Goal: Task Accomplishment & Management: Use online tool/utility

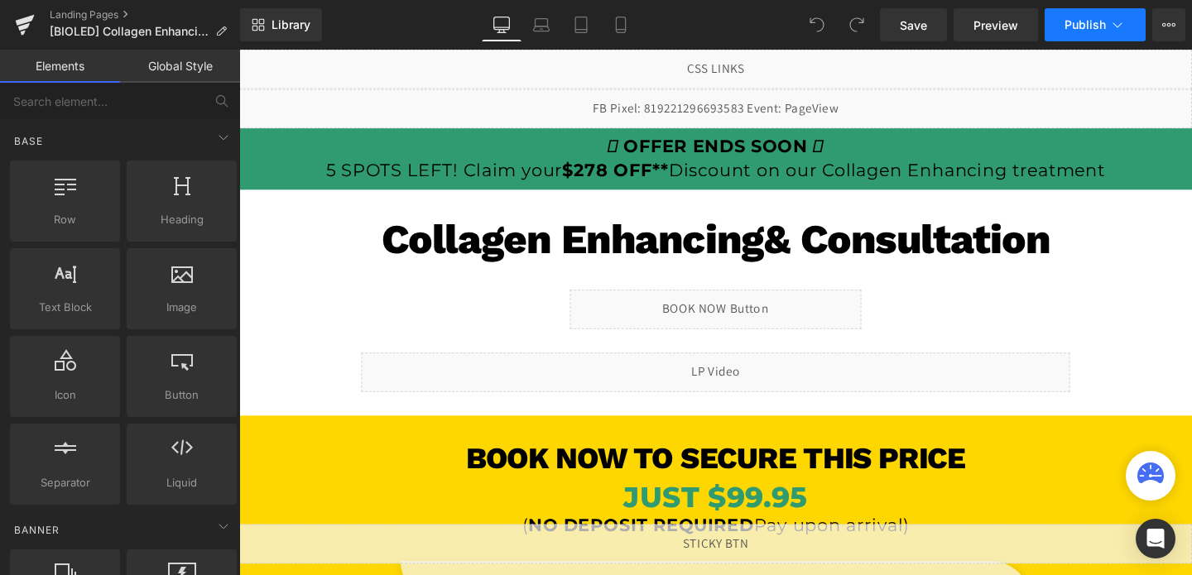
click at [1091, 22] on span "Publish" at bounding box center [1084, 24] width 41 height 13
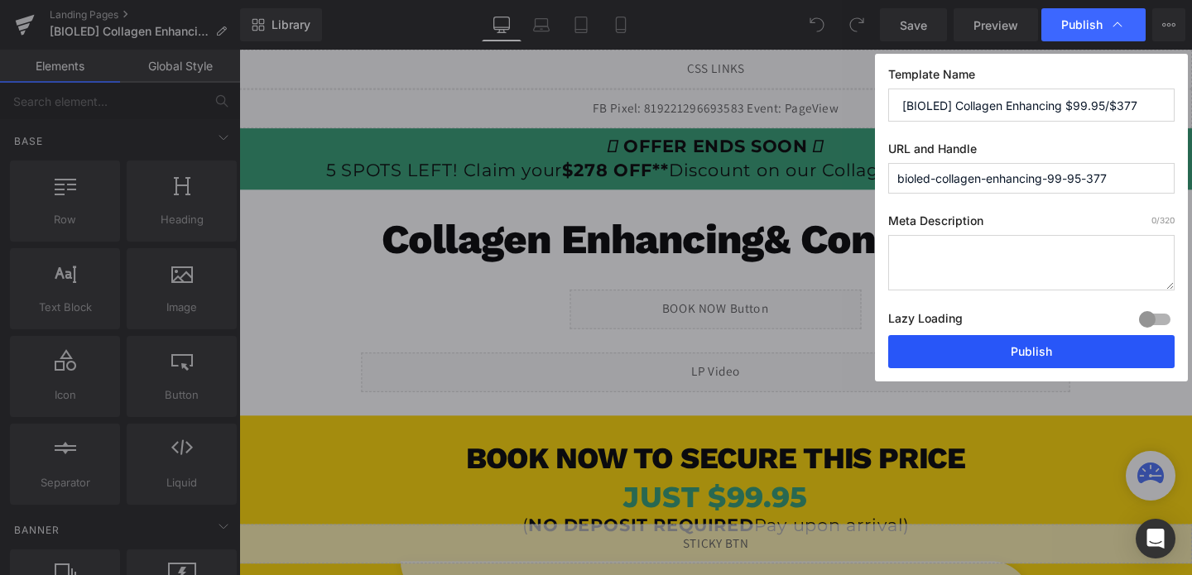
click at [1022, 342] on button "Publish" at bounding box center [1031, 351] width 286 height 33
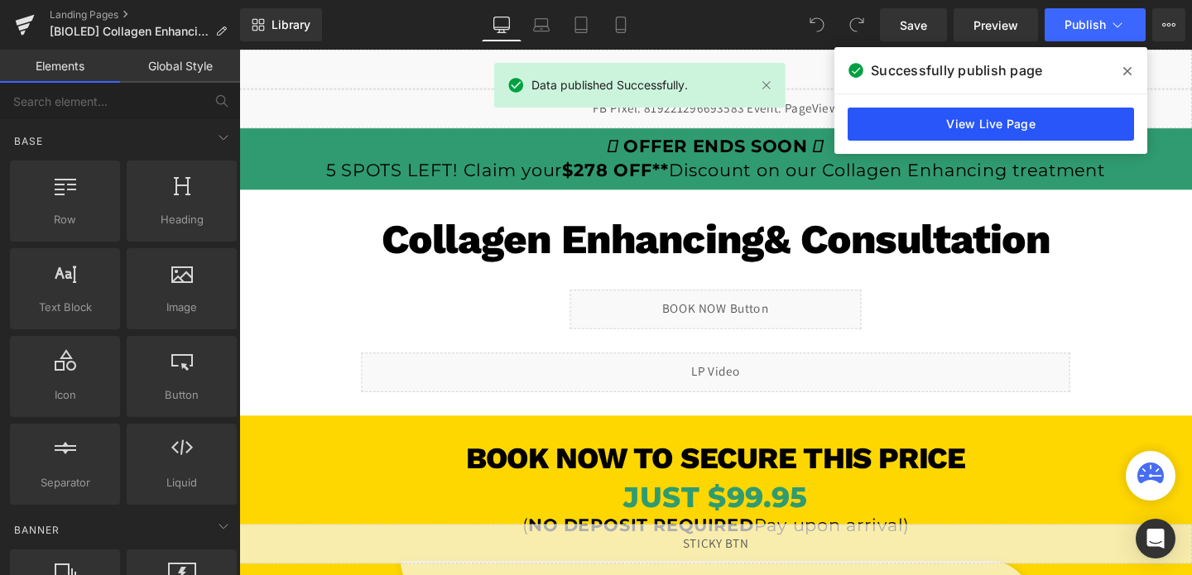
click at [1022, 122] on link "View Live Page" at bounding box center [990, 124] width 286 height 33
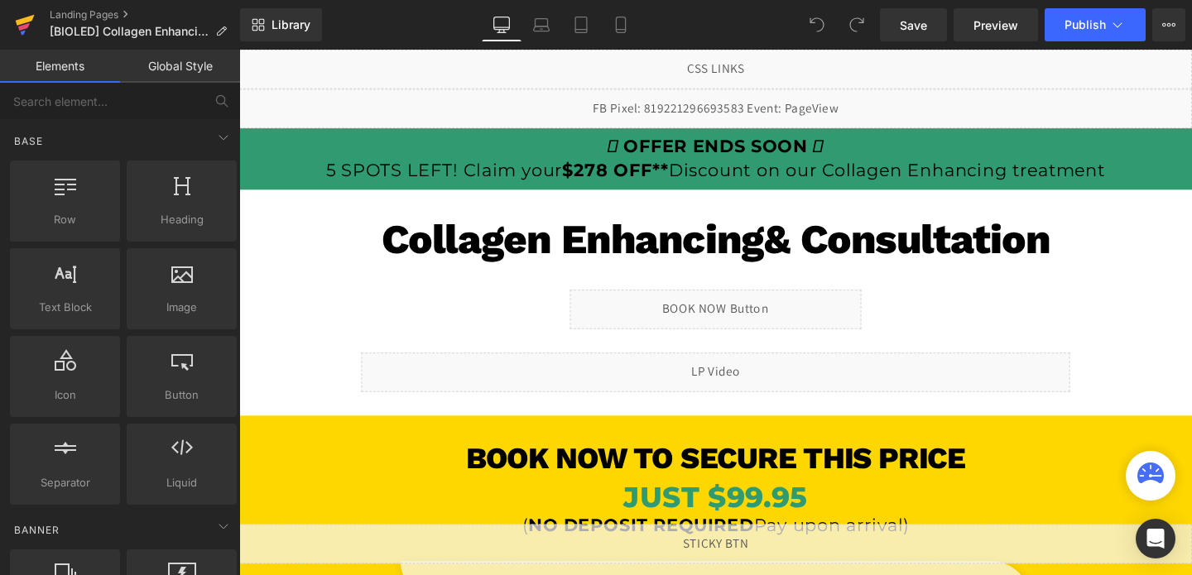
click at [26, 20] on icon at bounding box center [25, 20] width 19 height 11
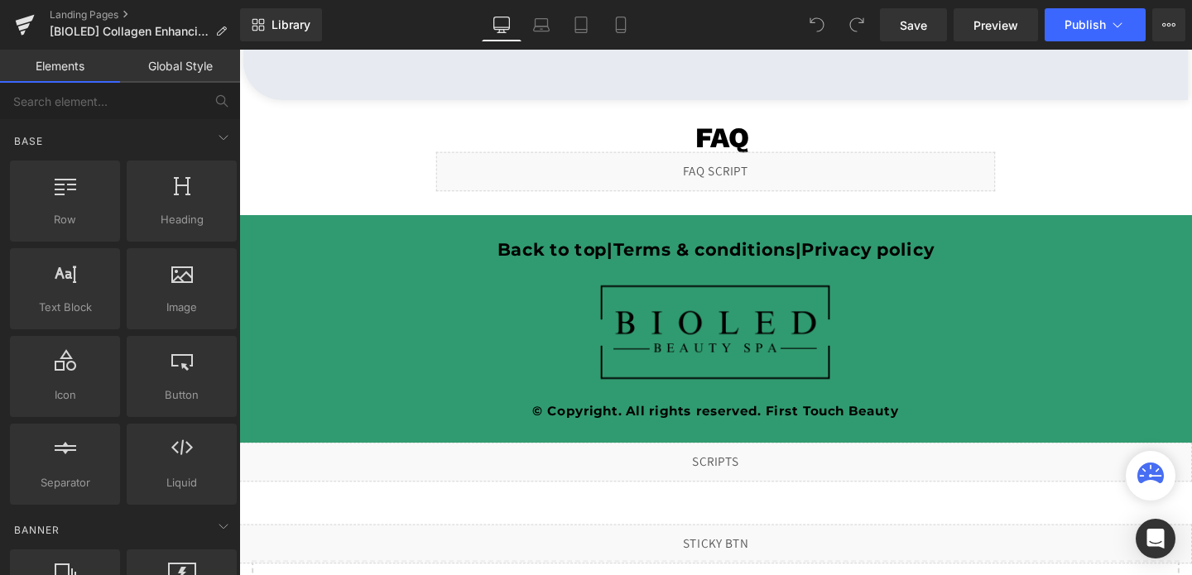
scroll to position [3813, 0]
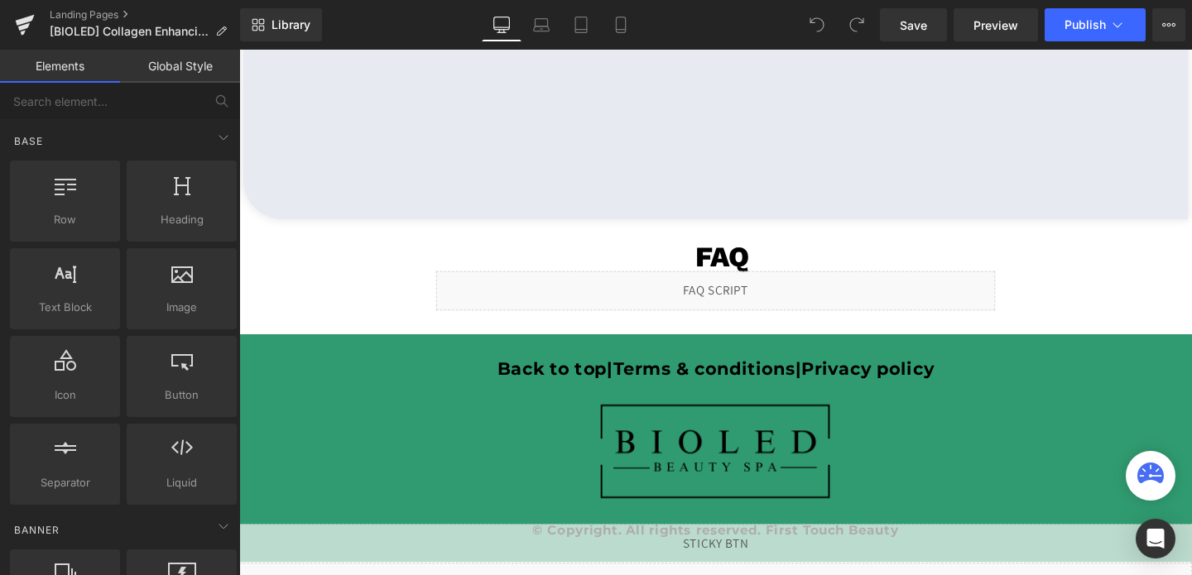
click at [770, 296] on div "Liquid" at bounding box center [740, 302] width 588 height 41
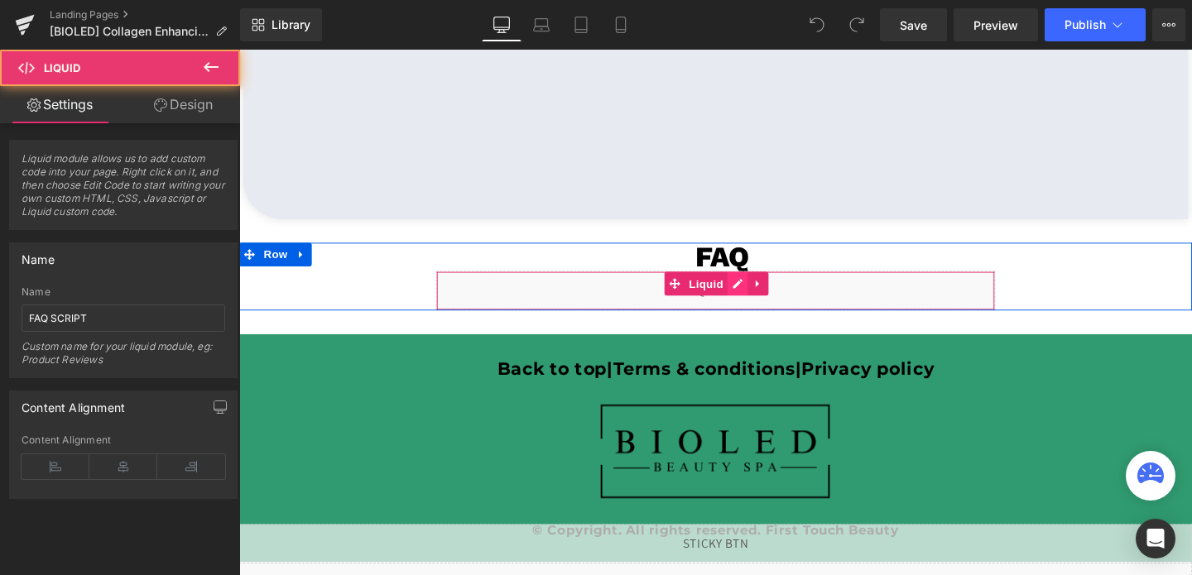
click at [760, 293] on div "Liquid" at bounding box center [740, 302] width 588 height 41
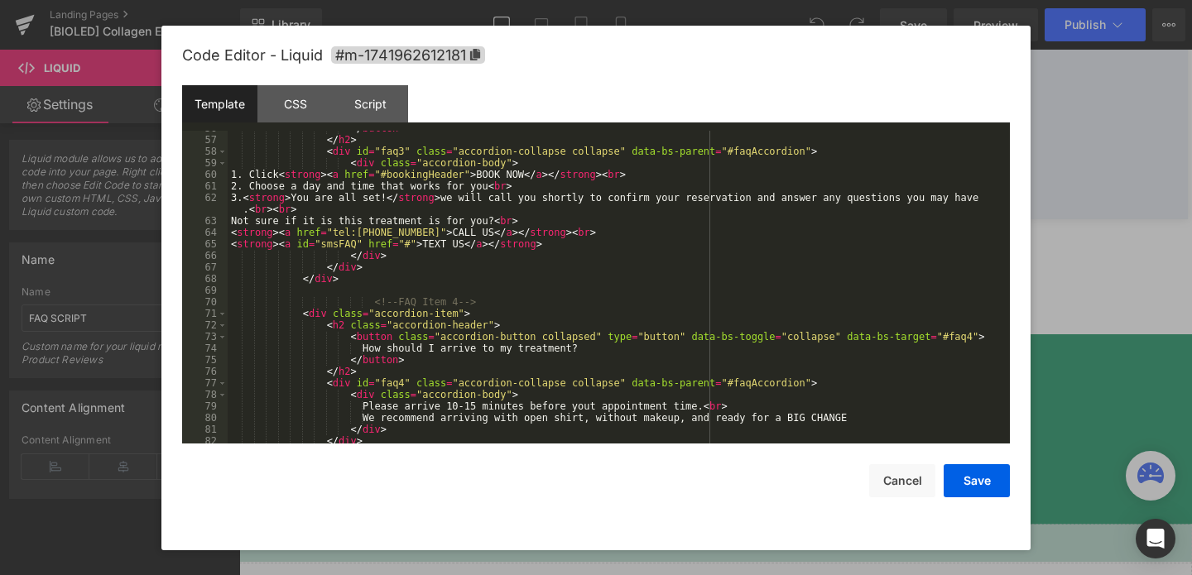
scroll to position [652, 0]
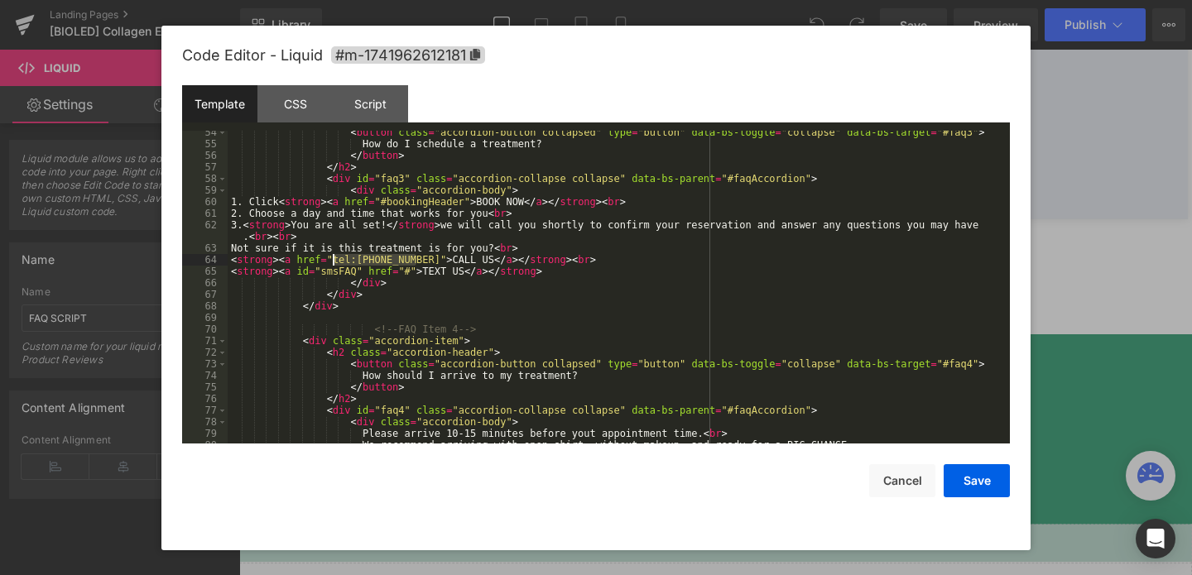
drag, startPoint x: 415, startPoint y: 256, endPoint x: 334, endPoint y: 266, distance: 82.5
click at [0, 0] on div "< button class = "accordion-button collapsed" type = "button" data-bs-toggle = …" at bounding box center [0, 0] width 0 height 0
click at [0, 0] on button "Save" at bounding box center [0, 0] width 0 height 0
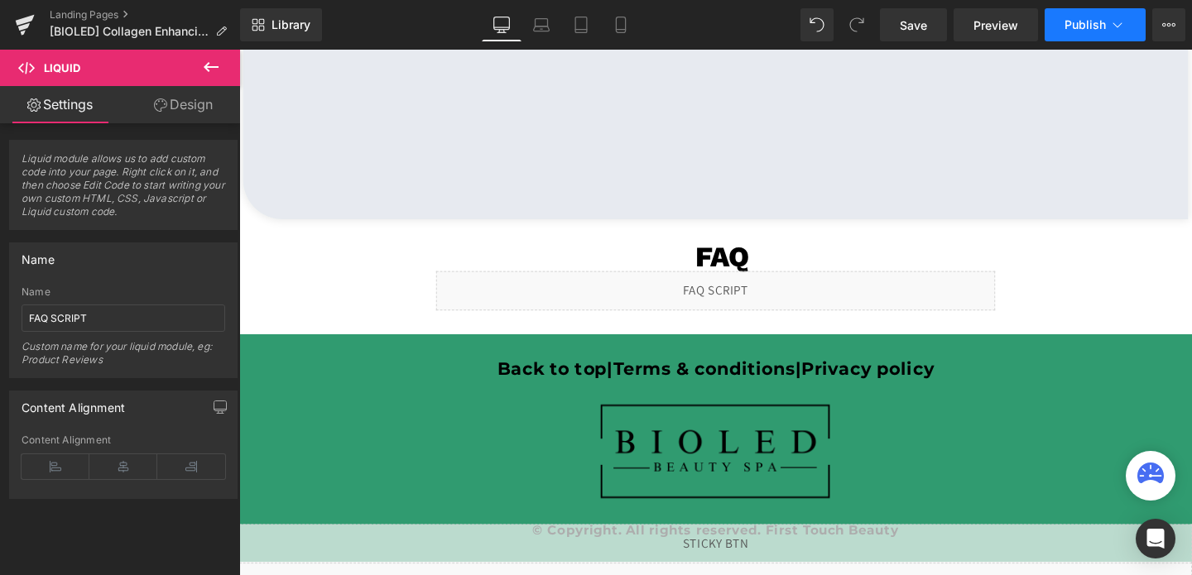
click at [1082, 26] on span "Publish" at bounding box center [1084, 24] width 41 height 13
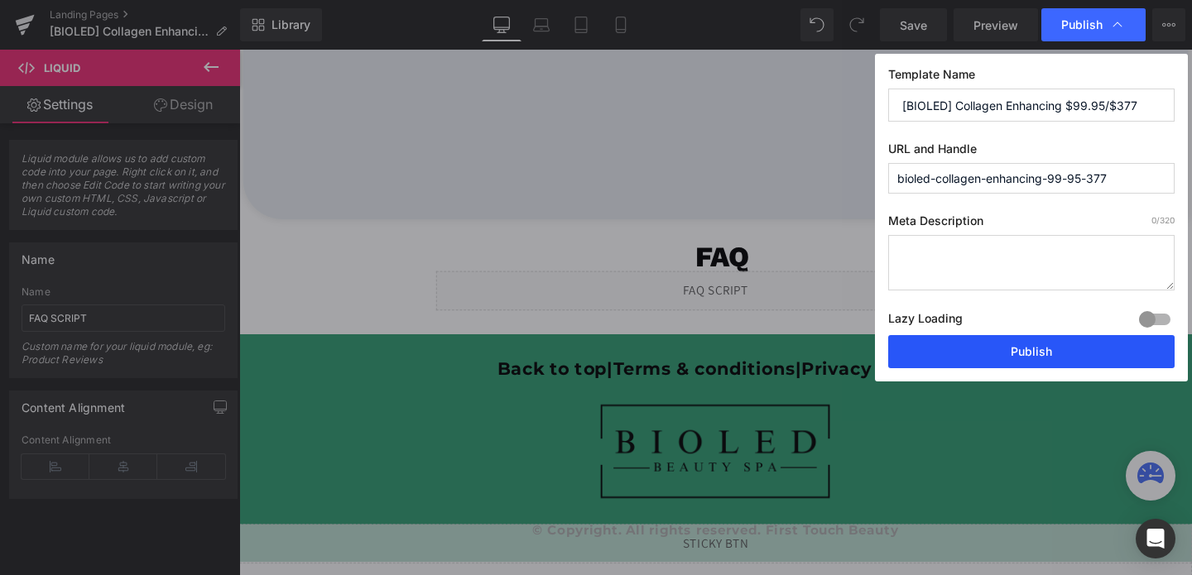
drag, startPoint x: 1001, startPoint y: 353, endPoint x: 439, endPoint y: 209, distance: 579.9
click at [0, 0] on button "Publish" at bounding box center [0, 0] width 0 height 0
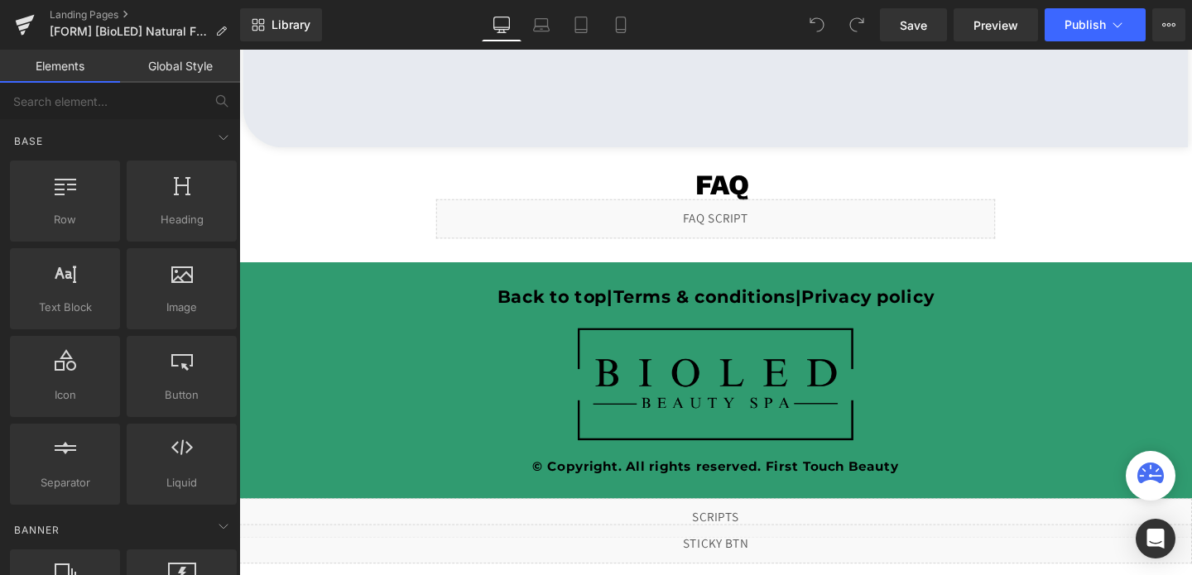
scroll to position [3900, 0]
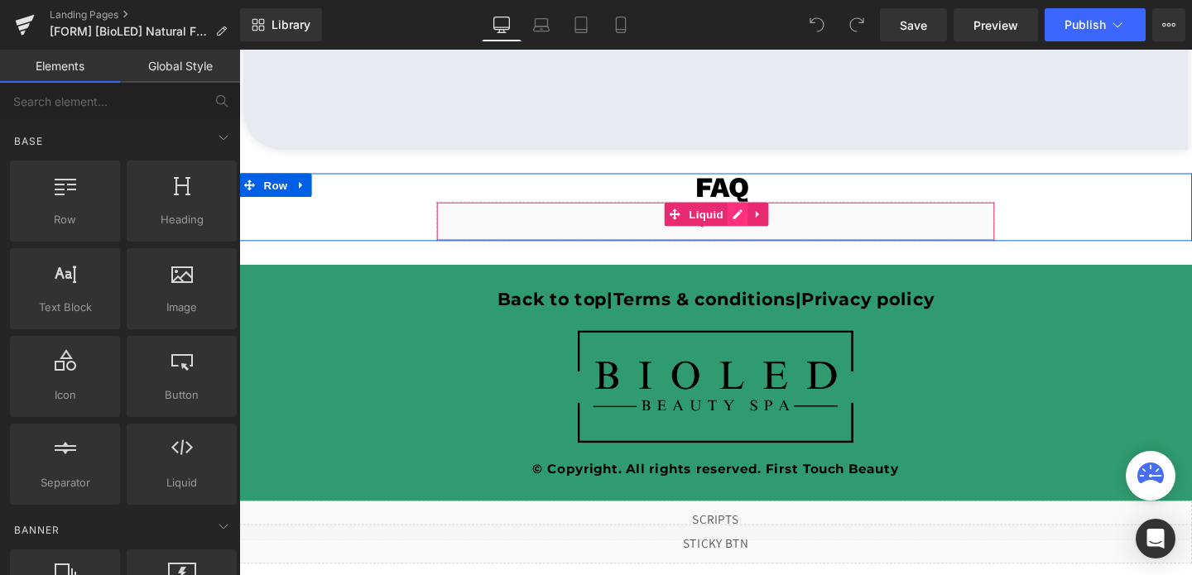
click at [764, 220] on div "Liquid" at bounding box center [740, 229] width 588 height 41
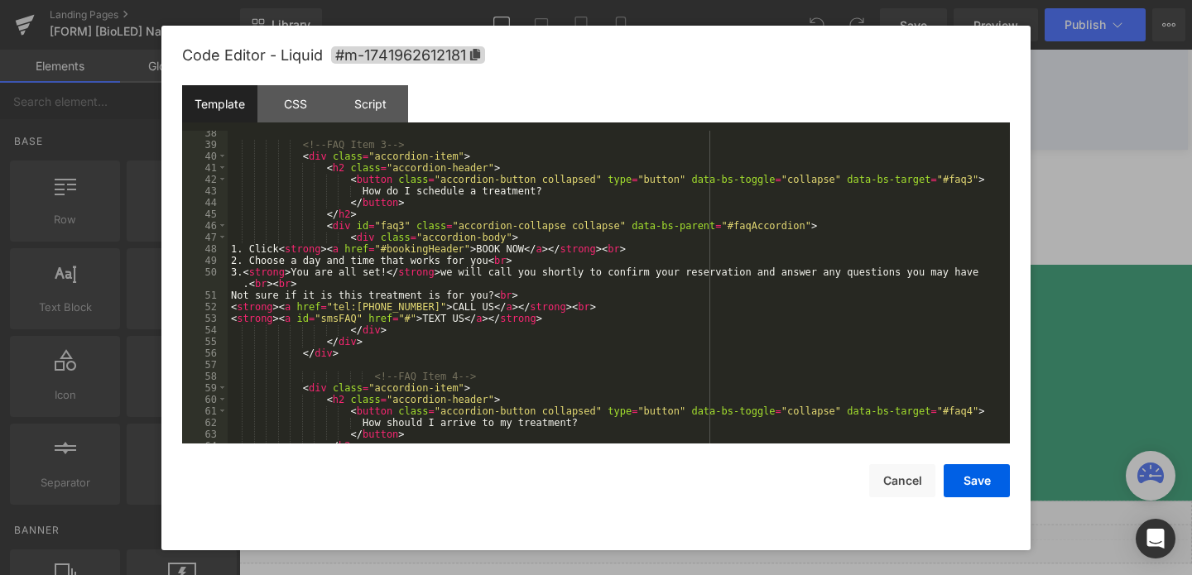
scroll to position [432, 0]
drag, startPoint x: 415, startPoint y: 304, endPoint x: 333, endPoint y: 305, distance: 82.8
click at [0, 0] on div "<!-- FAQ Item 3 --> < div class = "accordion-item" > < h2 class = "accordion-he…" at bounding box center [0, 0] width 0 height 0
drag, startPoint x: 414, startPoint y: 309, endPoint x: 360, endPoint y: 309, distance: 53.8
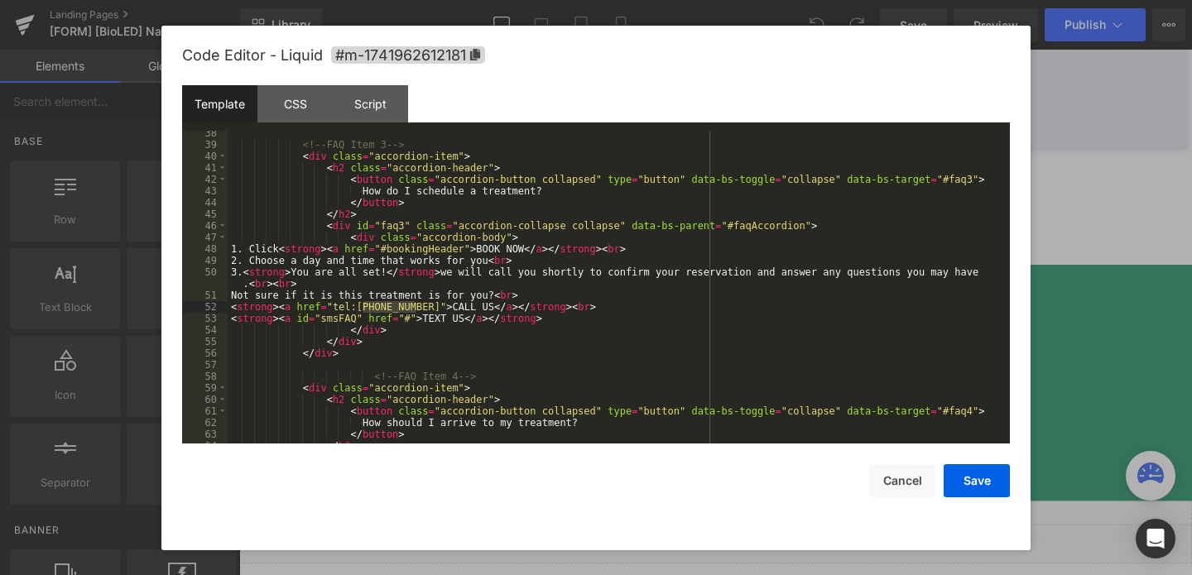
click at [0, 0] on div "<!-- FAQ Item 3 --> < div class = "accordion-item" > < h2 class = "accordion-he…" at bounding box center [0, 0] width 0 height 0
drag, startPoint x: 414, startPoint y: 305, endPoint x: 331, endPoint y: 312, distance: 83.0
click at [0, 0] on div "<!-- FAQ Item 3 --> < div class = "accordion-item" > < h2 class = "accordion-he…" at bounding box center [0, 0] width 0 height 0
click at [0, 0] on button "Save" at bounding box center [0, 0] width 0 height 0
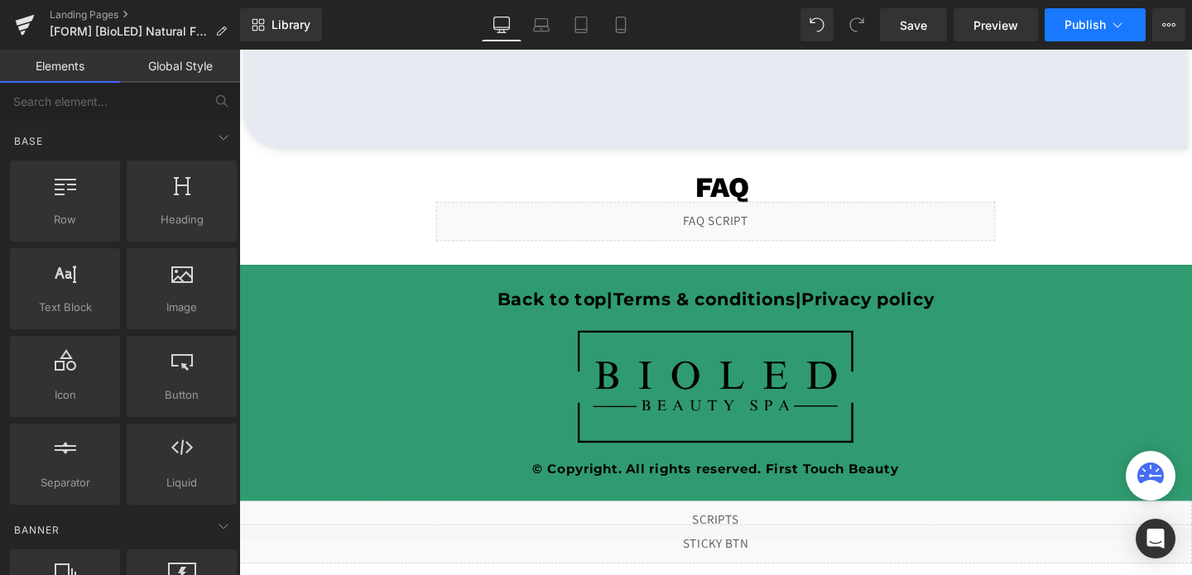
click at [1072, 36] on button "Publish" at bounding box center [1094, 24] width 101 height 33
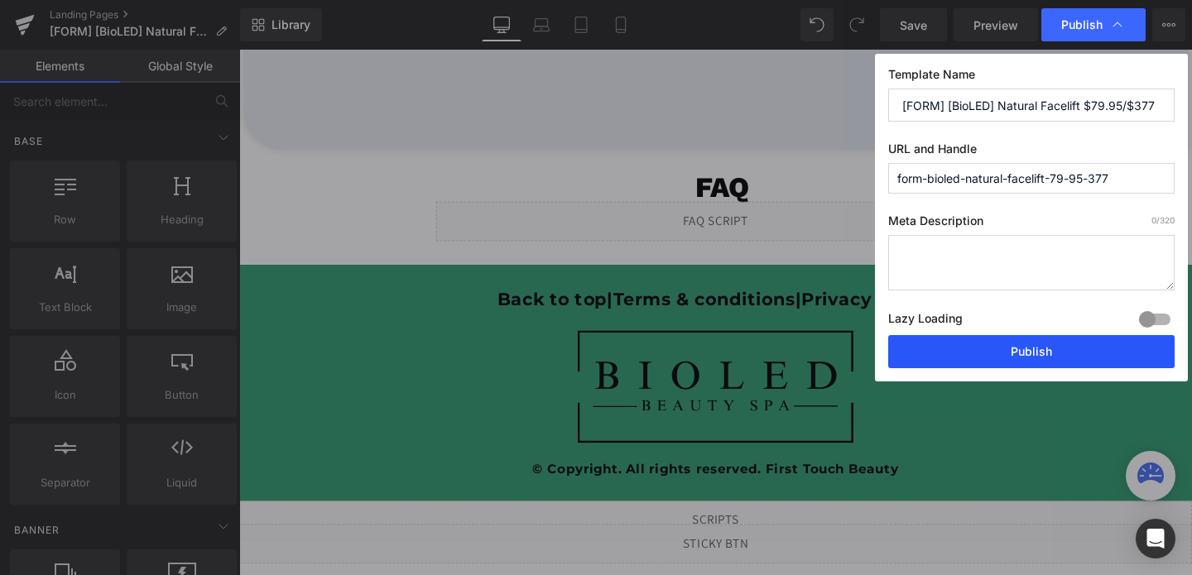
click at [0, 0] on button "Publish" at bounding box center [0, 0] width 0 height 0
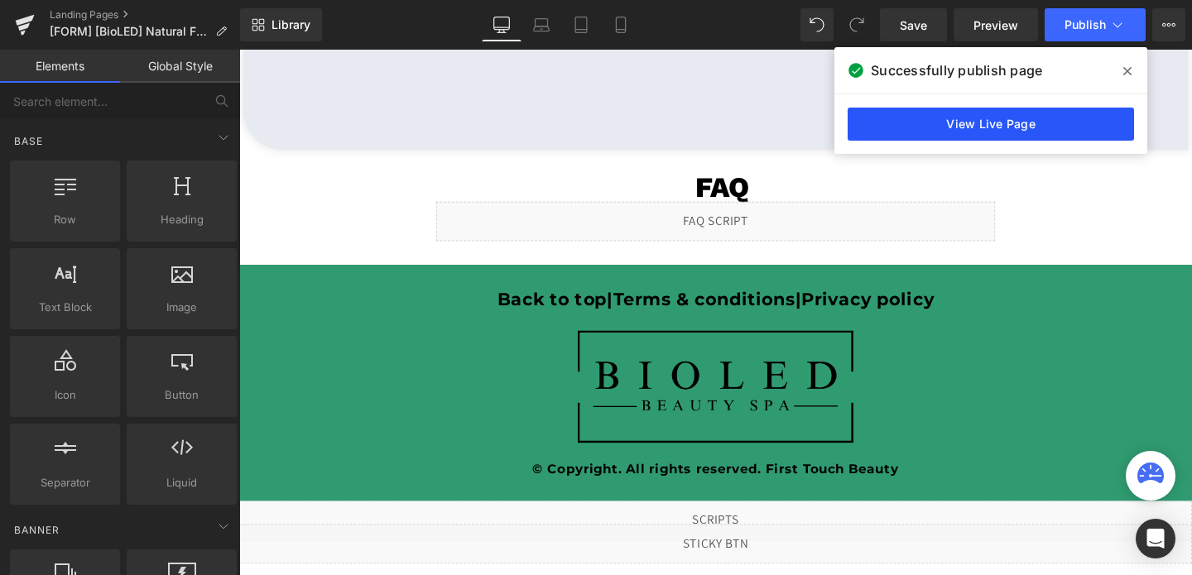
click at [0, 0] on link "View Live Page" at bounding box center [0, 0] width 0 height 0
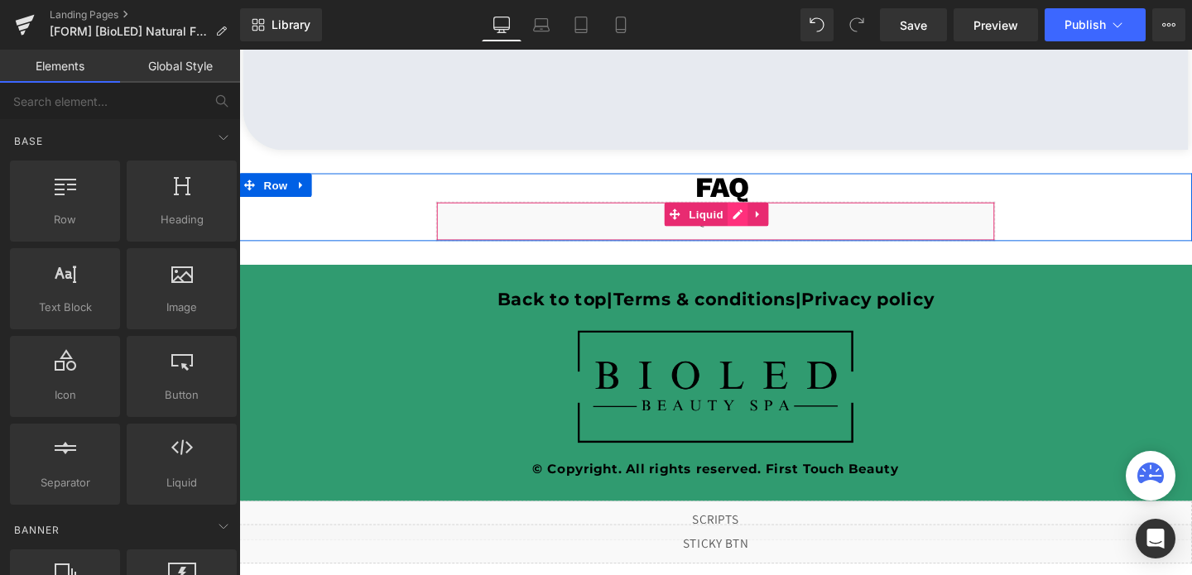
click at [754, 223] on div "Liquid" at bounding box center [740, 229] width 588 height 41
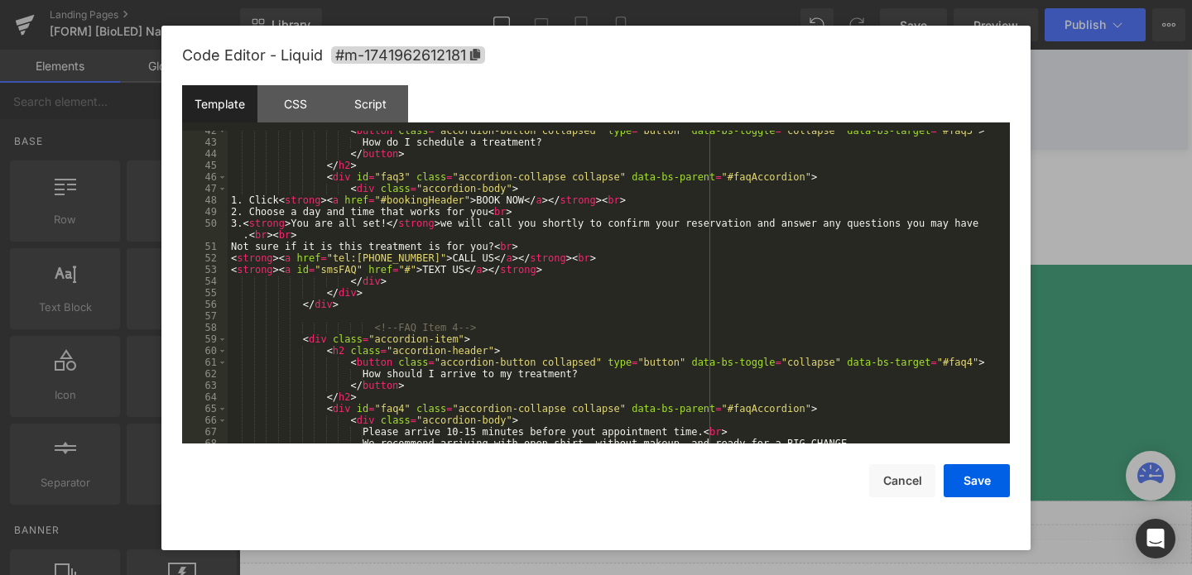
scroll to position [444, 0]
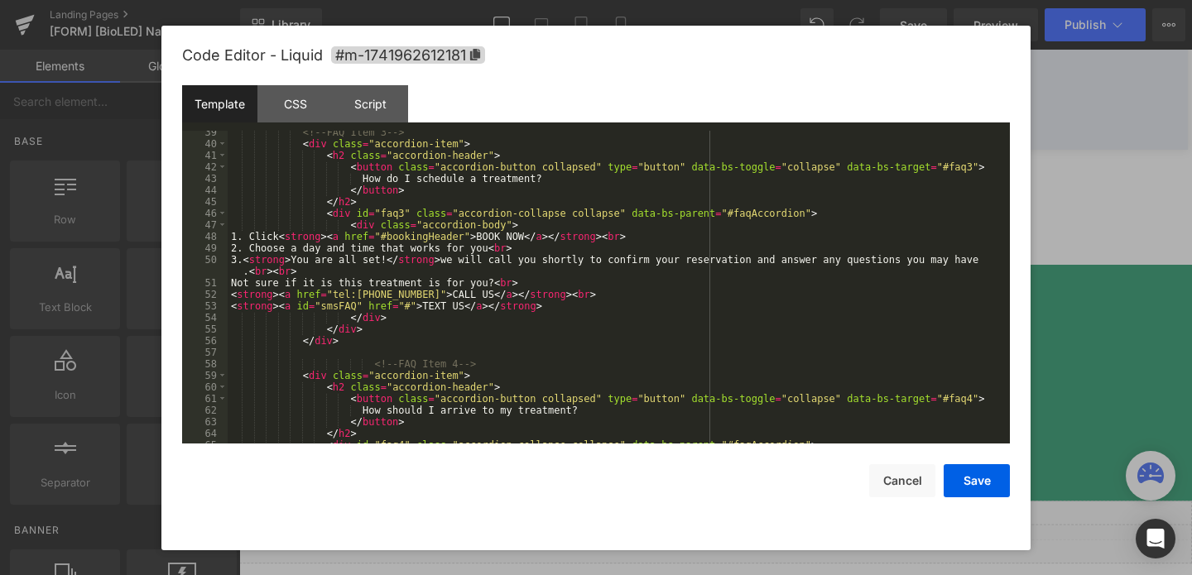
click at [0, 0] on div "Code Editor - Liquid #m-1741962612181 Template CSS Script Data 39 40 41 42 43 4…" at bounding box center [0, 0] width 0 height 0
